Goal: Task Accomplishment & Management: Complete application form

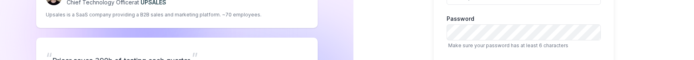
scroll to position [77, 0]
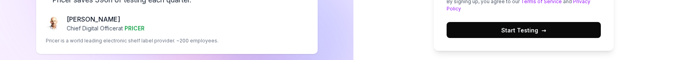
click at [487, 29] on button "Start Testing →" at bounding box center [524, 30] width 154 height 16
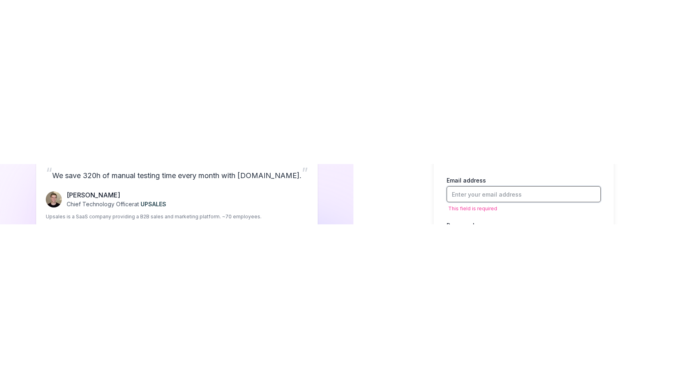
scroll to position [0, 0]
